Goal: Task Accomplishment & Management: Manage account settings

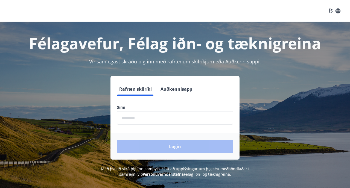
click at [150, 121] on input "phone" at bounding box center [175, 117] width 116 height 13
type input "********"
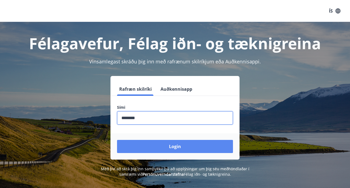
click at [170, 149] on button "Login" at bounding box center [175, 146] width 116 height 13
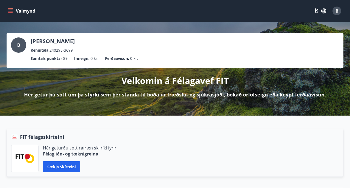
click at [11, 10] on icon "menu" at bounding box center [10, 10] width 5 height 1
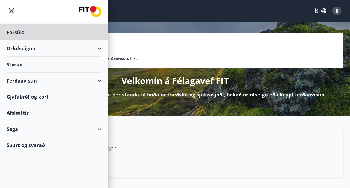
click at [42, 67] on div "Styrkir" at bounding box center [54, 65] width 95 height 16
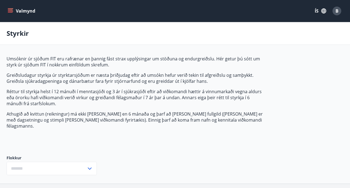
type input "***"
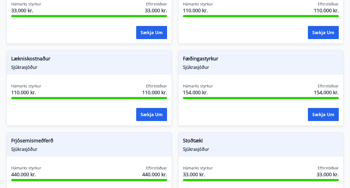
scroll to position [461, 0]
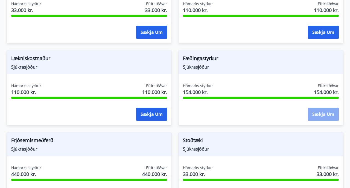
click at [320, 110] on button "Sækja um" at bounding box center [323, 114] width 31 height 13
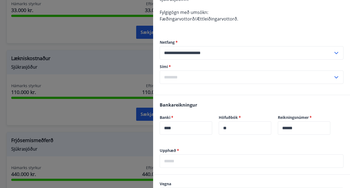
scroll to position [111, 0]
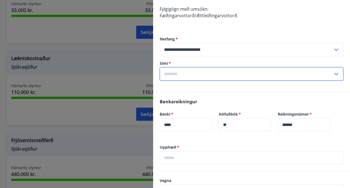
click at [189, 76] on input "text" at bounding box center [245, 73] width 173 height 13
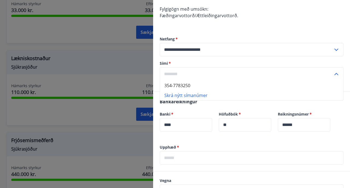
click at [187, 85] on li "354-7783250" at bounding box center [251, 86] width 183 height 10
type input "**********"
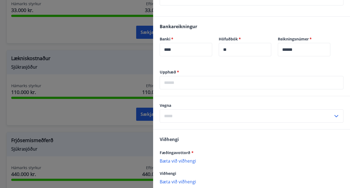
scroll to position [195, 0]
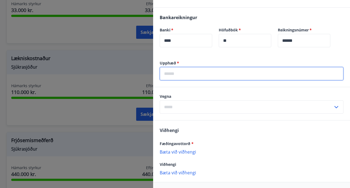
click at [172, 78] on input "text" at bounding box center [251, 73] width 184 height 13
type input "******"
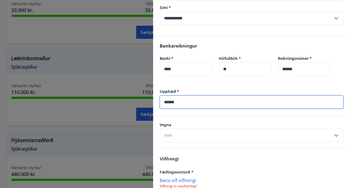
scroll to position [221, 0]
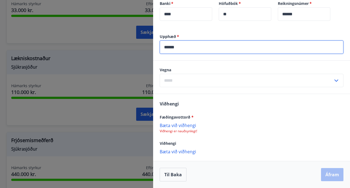
click at [334, 81] on icon at bounding box center [336, 80] width 7 height 7
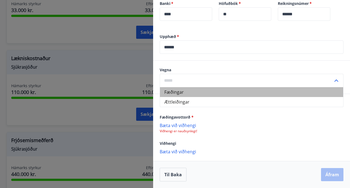
click at [170, 94] on li "Fæðingar" at bounding box center [251, 92] width 183 height 10
type input "********"
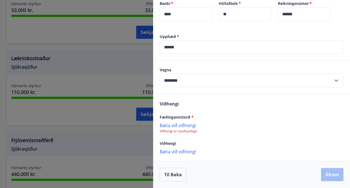
click at [179, 125] on p "Bæta við viðhengi" at bounding box center [251, 124] width 184 height 5
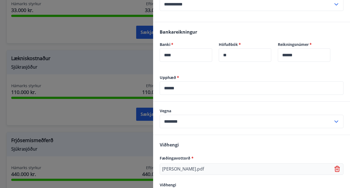
scroll to position [222, 0]
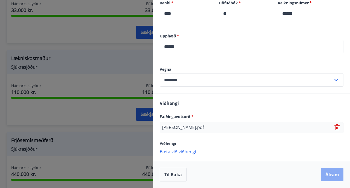
click at [330, 174] on button "Áfram" at bounding box center [332, 174] width 22 height 13
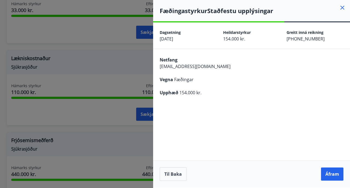
scroll to position [0, 0]
click at [330, 173] on button "Áfram" at bounding box center [332, 173] width 22 height 13
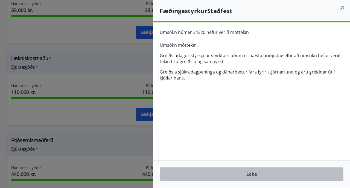
click at [250, 179] on button "Loka" at bounding box center [251, 174] width 184 height 14
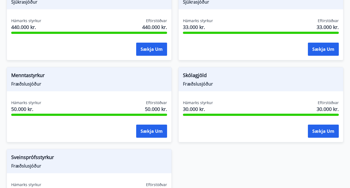
scroll to position [609, 0]
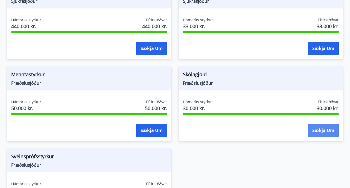
click at [327, 126] on button "Sækja um" at bounding box center [323, 130] width 31 height 13
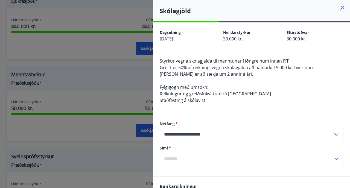
click at [100, 77] on div at bounding box center [175, 94] width 350 height 188
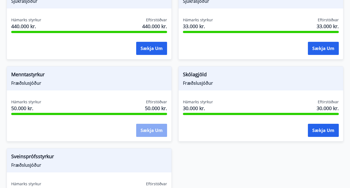
click at [143, 128] on button "Sækja um" at bounding box center [151, 130] width 31 height 13
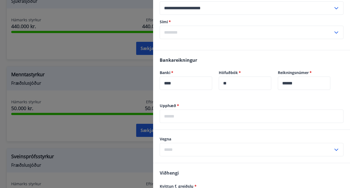
scroll to position [131, 0]
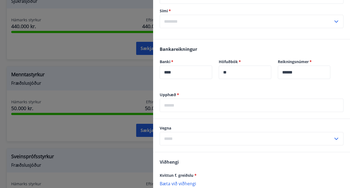
click at [90, 132] on div at bounding box center [175, 94] width 350 height 188
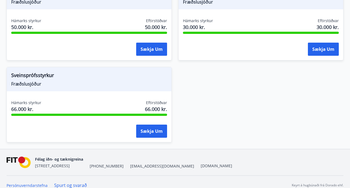
scroll to position [691, 0]
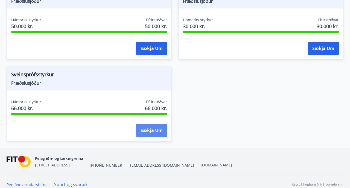
click at [152, 126] on button "Sækja um" at bounding box center [151, 130] width 31 height 13
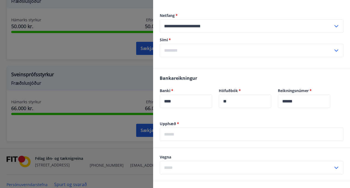
scroll to position [0, 0]
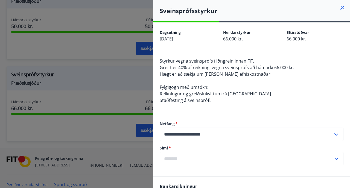
click at [120, 79] on div at bounding box center [175, 94] width 350 height 188
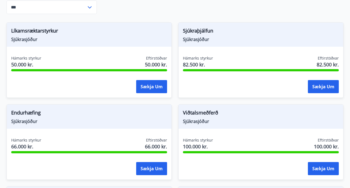
scroll to position [162, 0]
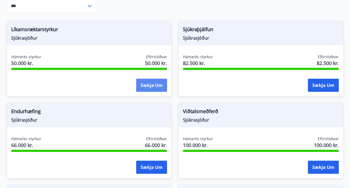
click at [151, 79] on button "Sækja um" at bounding box center [151, 85] width 31 height 13
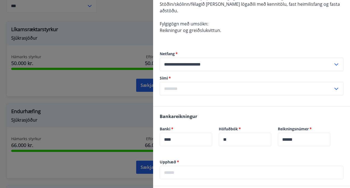
scroll to position [0, 0]
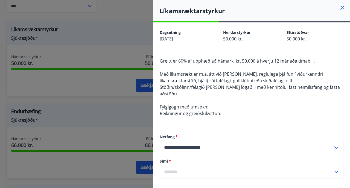
click at [123, 31] on div at bounding box center [175, 94] width 350 height 188
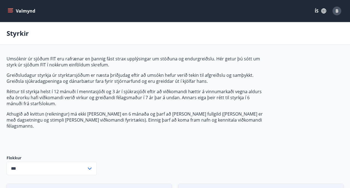
click at [11, 16] on div "Valmynd ÍS B" at bounding box center [175, 10] width 336 height 13
click at [11, 12] on icon "menu" at bounding box center [10, 10] width 5 height 5
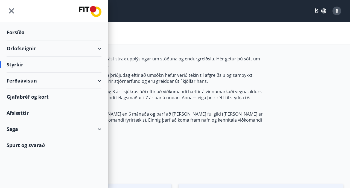
click at [43, 85] on div "Ferðaávísun" at bounding box center [54, 81] width 95 height 16
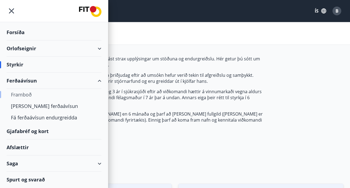
click at [16, 94] on div "Framboð" at bounding box center [54, 94] width 86 height 11
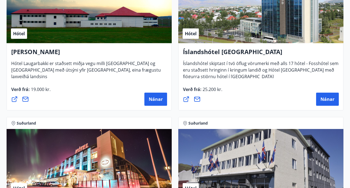
scroll to position [1529, 0]
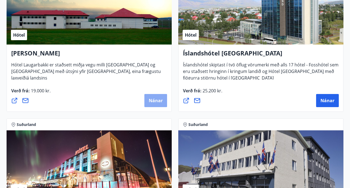
click at [149, 103] on span "Nánar" at bounding box center [156, 100] width 14 height 6
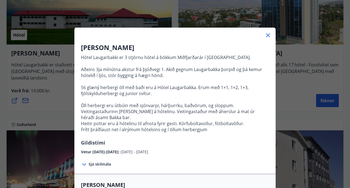
scroll to position [0, 0]
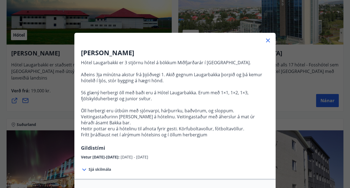
click at [269, 42] on icon at bounding box center [267, 40] width 7 height 7
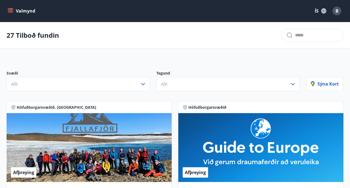
click at [9, 7] on button "Valmynd" at bounding box center [22, 11] width 31 height 10
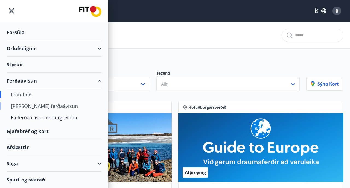
click at [21, 107] on div "[PERSON_NAME] ferðaávísun" at bounding box center [54, 105] width 86 height 11
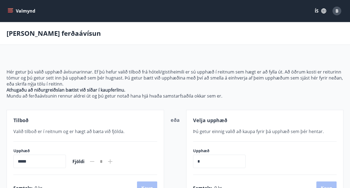
click at [13, 13] on button "Valmynd" at bounding box center [22, 11] width 31 height 10
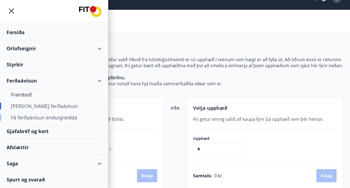
scroll to position [13, 0]
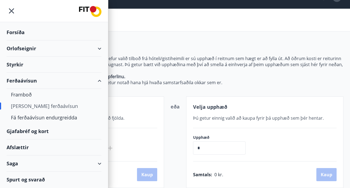
click at [19, 148] on div "Afslættir" at bounding box center [54, 147] width 95 height 16
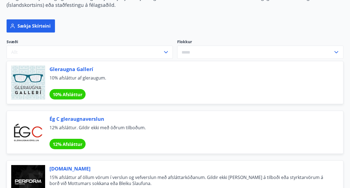
scroll to position [62, 0]
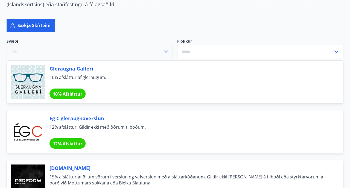
click at [168, 55] on icon "button" at bounding box center [165, 51] width 7 height 7
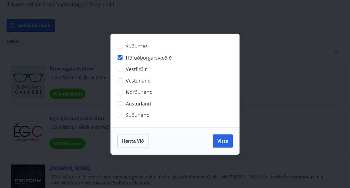
click at [225, 149] on div "Hætta við Vista" at bounding box center [175, 140] width 128 height 27
click at [224, 144] on button "Vista" at bounding box center [223, 140] width 20 height 13
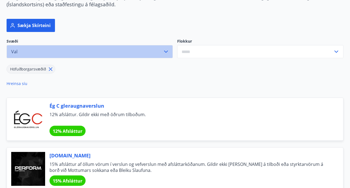
click at [167, 51] on icon "button" at bounding box center [165, 51] width 7 height 7
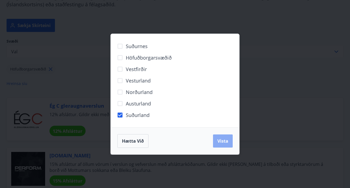
click at [226, 142] on span "Vista" at bounding box center [222, 141] width 11 height 6
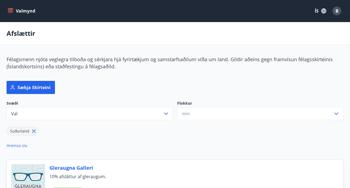
click at [31, 131] on icon at bounding box center [34, 131] width 6 height 6
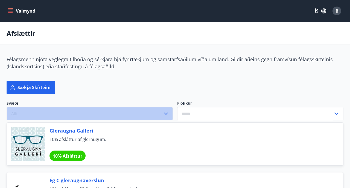
click at [172, 115] on button "Allt" at bounding box center [90, 113] width 166 height 13
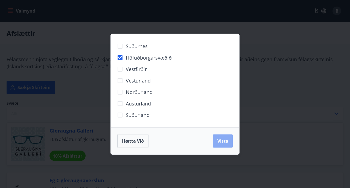
click at [222, 142] on span "Vista" at bounding box center [222, 141] width 11 height 6
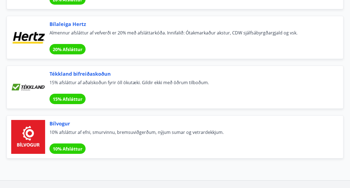
scroll to position [3313, 0]
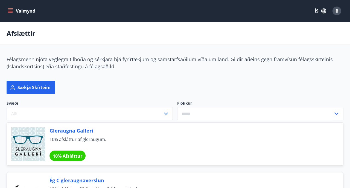
click at [10, 12] on icon "menu" at bounding box center [10, 12] width 5 height 1
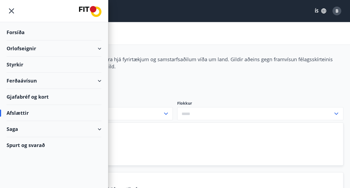
click at [100, 51] on div "Orlofseignir" at bounding box center [54, 48] width 95 height 16
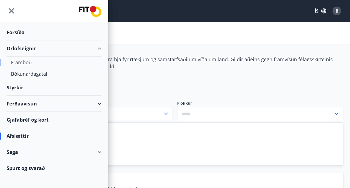
click at [23, 65] on div "Framboð" at bounding box center [54, 62] width 86 height 11
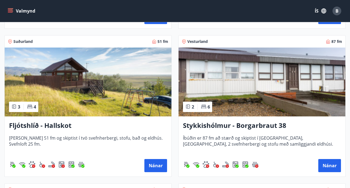
click at [60, 83] on img at bounding box center [88, 82] width 167 height 69
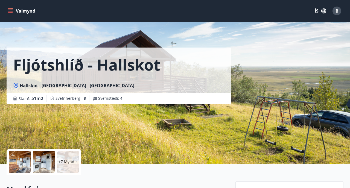
click at [66, 165] on div "+7 Myndir" at bounding box center [68, 162] width 22 height 22
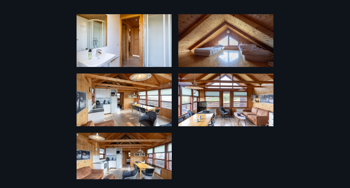
scroll to position [261, 0]
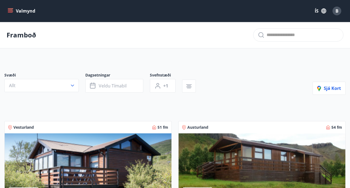
click at [11, 14] on button "Valmynd" at bounding box center [22, 11] width 31 height 10
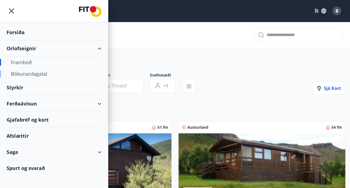
click at [40, 75] on div "Bókunardagatal" at bounding box center [54, 73] width 86 height 11
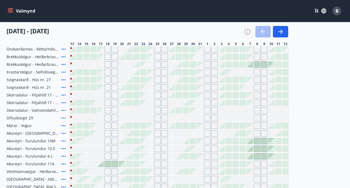
scroll to position [107, 0]
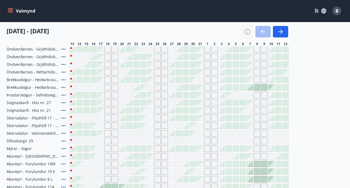
click at [145, 112] on div "Gráir dagar eru ekki bókanlegir" at bounding box center [143, 110] width 6 height 6
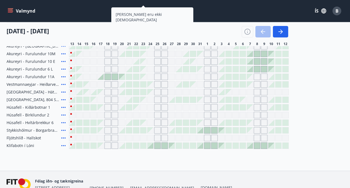
scroll to position [216, 0]
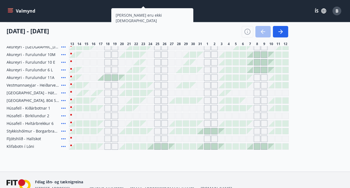
click at [65, 147] on icon at bounding box center [63, 146] width 7 height 7
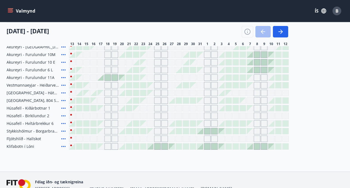
click at [64, 147] on icon at bounding box center [63, 146] width 7 height 7
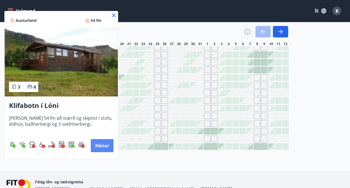
click at [100, 147] on button "Nánar" at bounding box center [102, 145] width 23 height 13
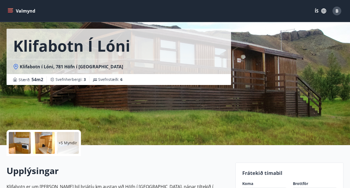
scroll to position [20, 0]
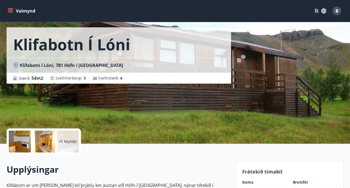
click at [69, 147] on div "+5 Myndir" at bounding box center [68, 142] width 22 height 22
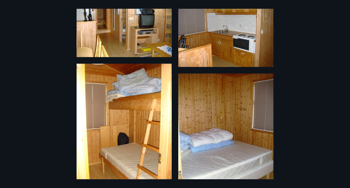
scroll to position [0, 0]
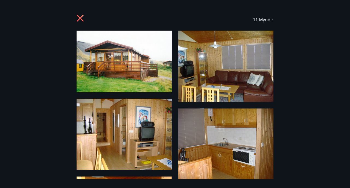
click at [81, 17] on icon at bounding box center [80, 18] width 7 height 7
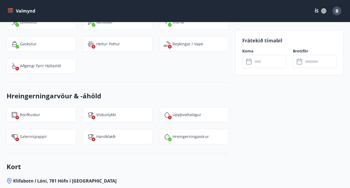
scroll to position [513, 0]
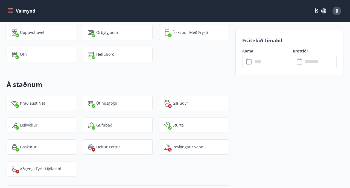
click at [12, 11] on icon "menu" at bounding box center [11, 11] width 6 height 1
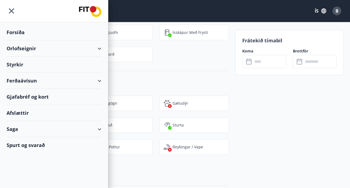
click at [29, 54] on div "Orlofseignir" at bounding box center [54, 48] width 95 height 16
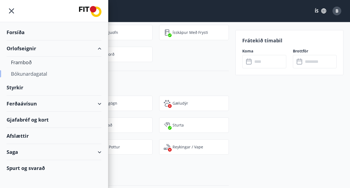
click at [40, 74] on div "Bókunardagatal" at bounding box center [54, 73] width 86 height 11
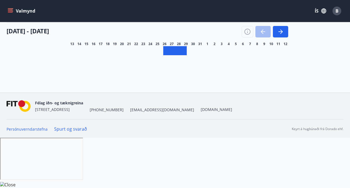
scroll to position [45, 0]
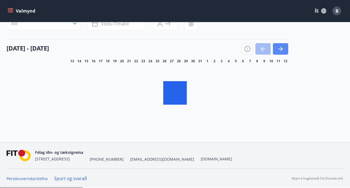
click at [280, 43] on button "button" at bounding box center [280, 48] width 15 height 11
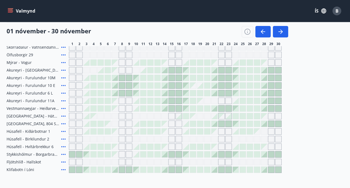
scroll to position [194, 0]
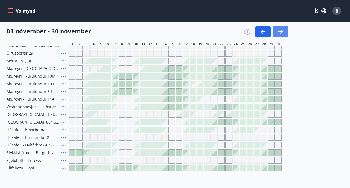
click at [281, 34] on icon "button" at bounding box center [280, 31] width 7 height 7
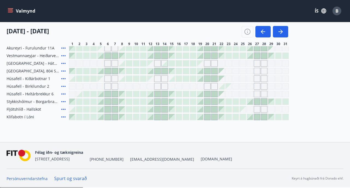
scroll to position [0, 0]
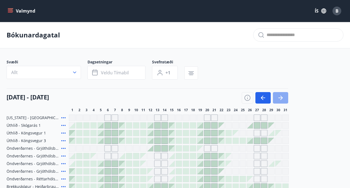
click at [280, 99] on icon "button" at bounding box center [280, 97] width 7 height 7
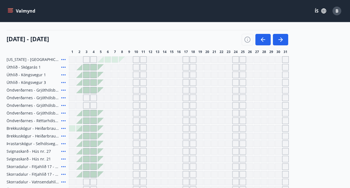
scroll to position [64, 0]
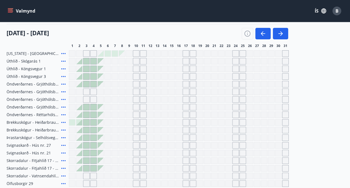
click at [136, 77] on div "Gráir dagar eru ekki bókanlegir" at bounding box center [136, 76] width 7 height 7
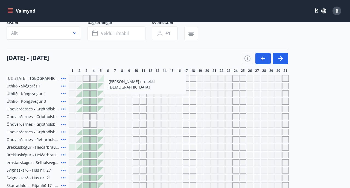
scroll to position [0, 0]
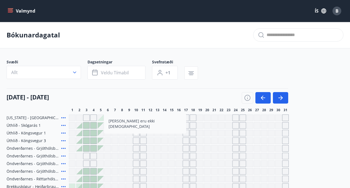
click at [131, 96] on div "[DATE] - [DATE]" at bounding box center [147, 95] width 281 height 15
click at [101, 119] on div at bounding box center [100, 118] width 6 height 6
click at [102, 119] on div at bounding box center [100, 118] width 6 height 6
click at [122, 118] on div "Gráir dagar eru ekki bókanlegir" at bounding box center [122, 118] width 6 height 6
click at [102, 120] on div at bounding box center [100, 118] width 6 height 6
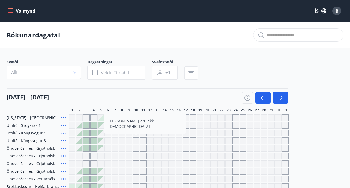
click at [337, 13] on span "B" at bounding box center [336, 11] width 3 height 6
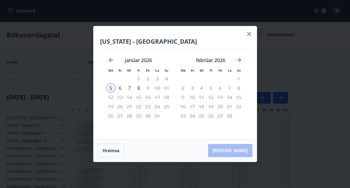
click at [249, 36] on icon at bounding box center [249, 34] width 7 height 7
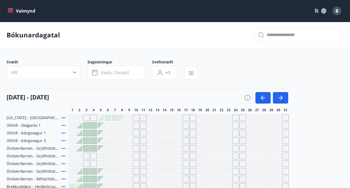
click at [336, 11] on span "B" at bounding box center [336, 11] width 3 height 6
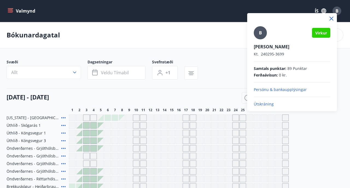
click at [174, 98] on div at bounding box center [175, 94] width 350 height 188
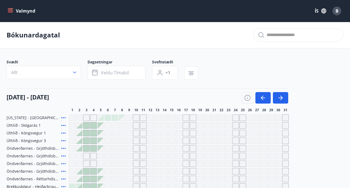
click at [10, 10] on icon "menu" at bounding box center [10, 10] width 5 height 1
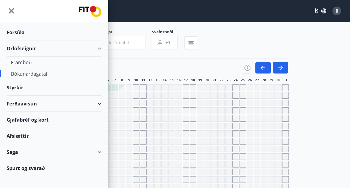
scroll to position [31, 0]
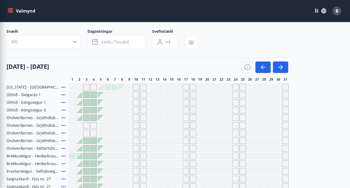
click at [269, 48] on div "Svæði Allt Dagsetningar Veldu tímabil Svefnstæði +1" at bounding box center [175, 40] width 336 height 22
click at [11, 12] on icon "menu" at bounding box center [10, 10] width 5 height 5
click at [141, 61] on div "[DATE] - [DATE]" at bounding box center [147, 65] width 281 height 15
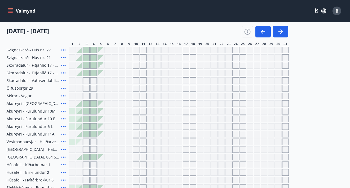
scroll to position [160, 0]
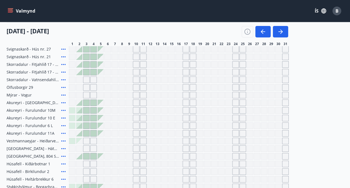
click at [86, 101] on div at bounding box center [86, 103] width 6 height 6
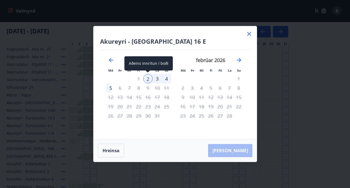
click at [148, 80] on div "2" at bounding box center [147, 78] width 9 height 9
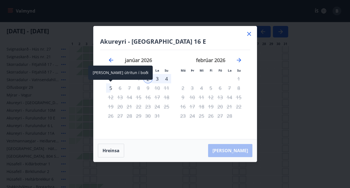
click at [109, 90] on div "5" at bounding box center [110, 87] width 9 height 9
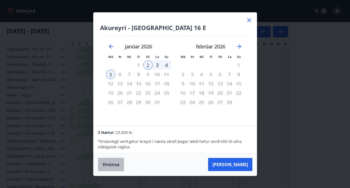
click at [109, 168] on button "Hreinsa" at bounding box center [111, 165] width 26 height 14
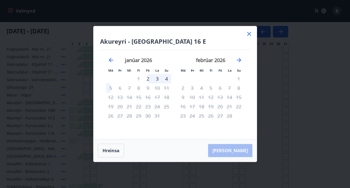
click at [247, 33] on icon at bounding box center [249, 34] width 4 height 4
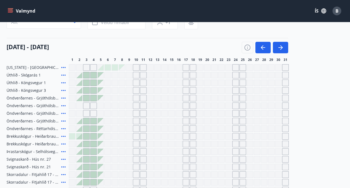
scroll to position [0, 0]
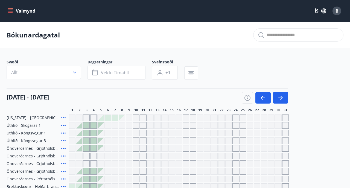
click at [14, 11] on button "Valmynd" at bounding box center [22, 11] width 31 height 10
click at [338, 13] on div "B" at bounding box center [336, 11] width 9 height 9
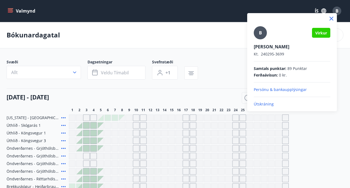
click at [262, 105] on p "Útskráning" at bounding box center [291, 103] width 76 height 5
